Goal: Book appointment/travel/reservation

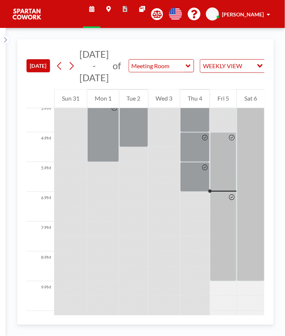
scroll to position [472, 0]
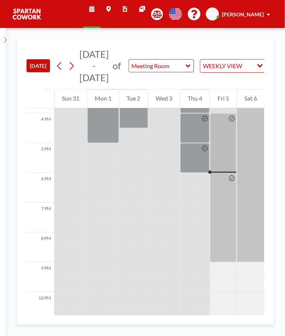
click at [223, 182] on div at bounding box center [223, 218] width 26 height 90
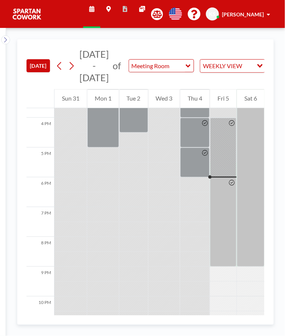
scroll to position [472, 0]
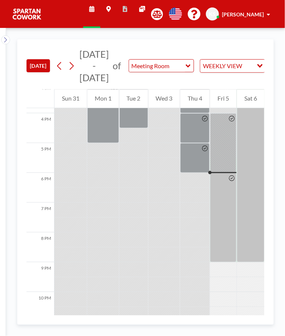
click at [203, 149] on icon at bounding box center [205, 149] width 6 height 6
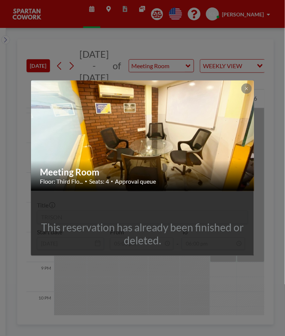
click at [197, 123] on img at bounding box center [143, 136] width 224 height 168
click at [198, 134] on img at bounding box center [143, 136] width 224 height 168
click at [245, 84] on button at bounding box center [246, 89] width 10 height 10
